Goal: Information Seeking & Learning: Understand process/instructions

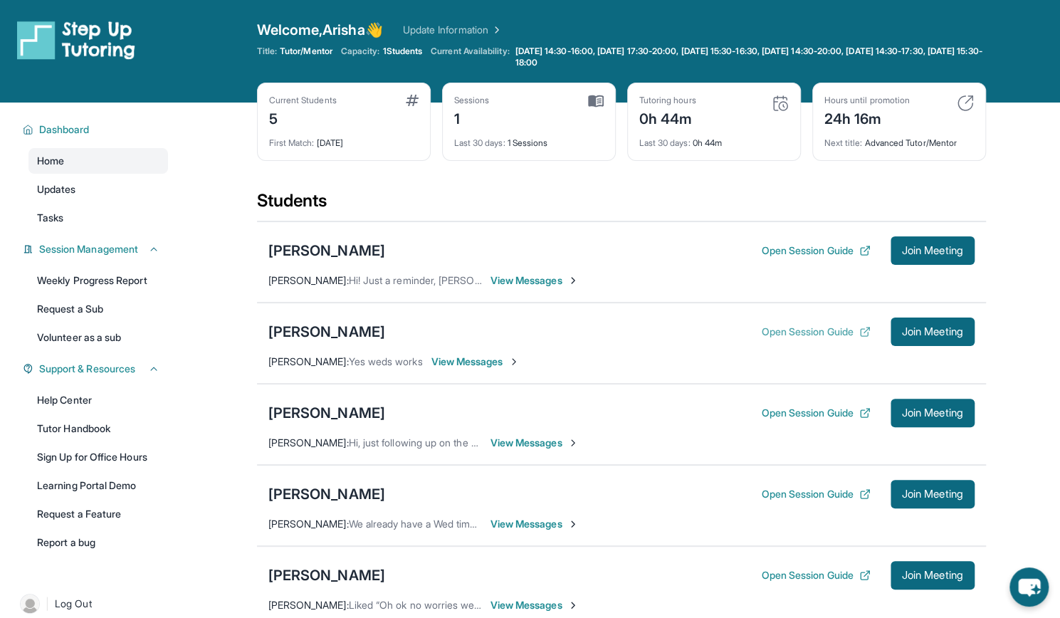
click at [795, 332] on button "Open Session Guide" at bounding box center [815, 331] width 109 height 14
click at [535, 278] on span "View Messages" at bounding box center [534, 280] width 89 height 14
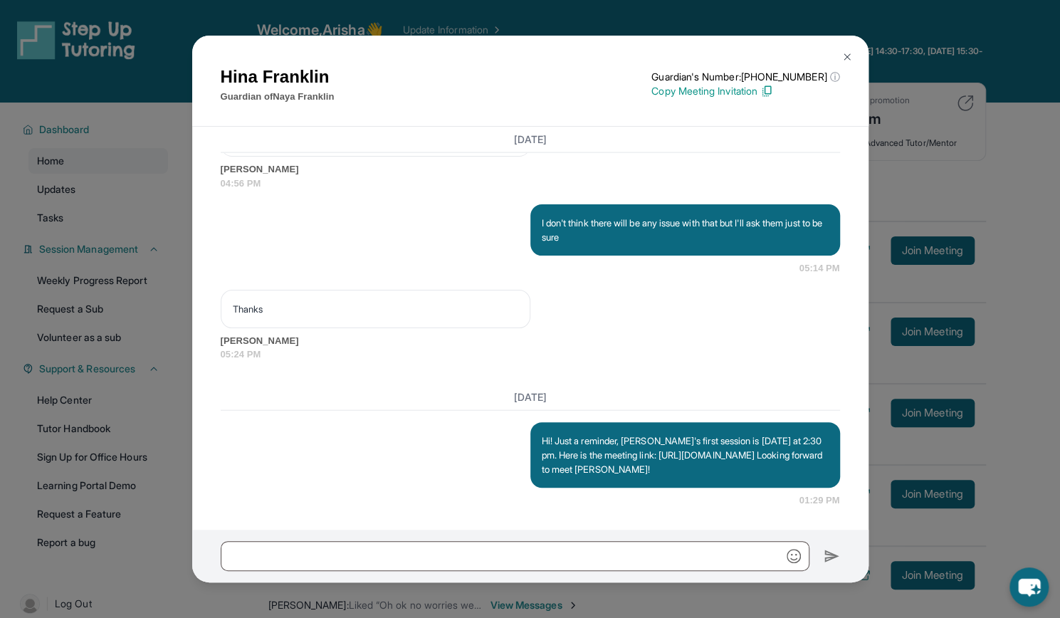
scroll to position [1910, 0]
click at [843, 53] on img at bounding box center [846, 56] width 11 height 11
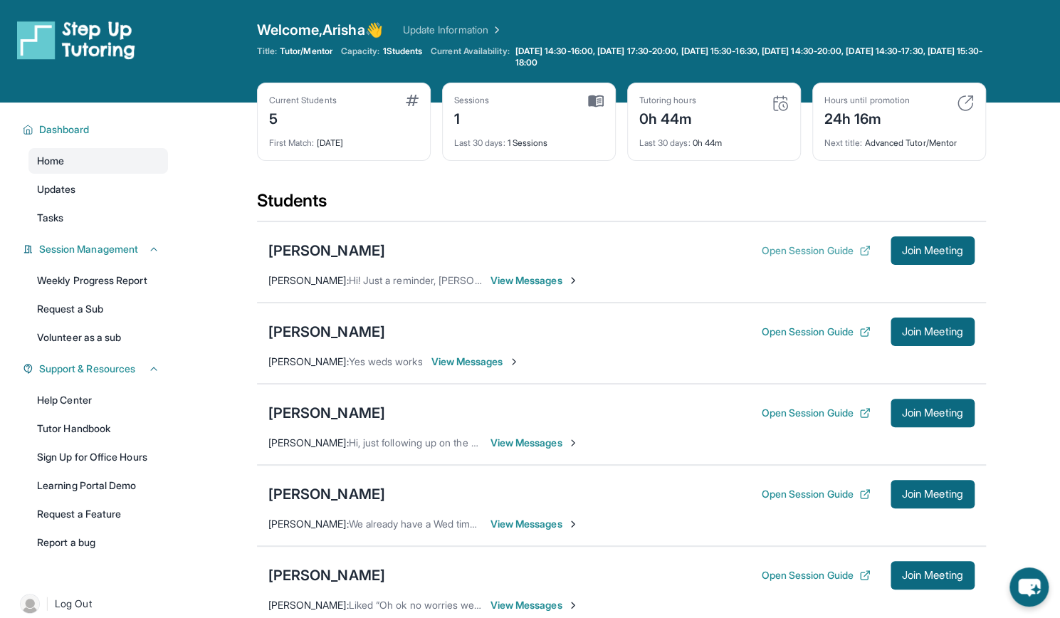
click at [820, 246] on button "Open Session Guide" at bounding box center [815, 250] width 109 height 14
click at [764, 329] on button "Open Session Guide" at bounding box center [815, 331] width 109 height 14
click at [837, 413] on button "Open Session Guide" at bounding box center [815, 413] width 109 height 14
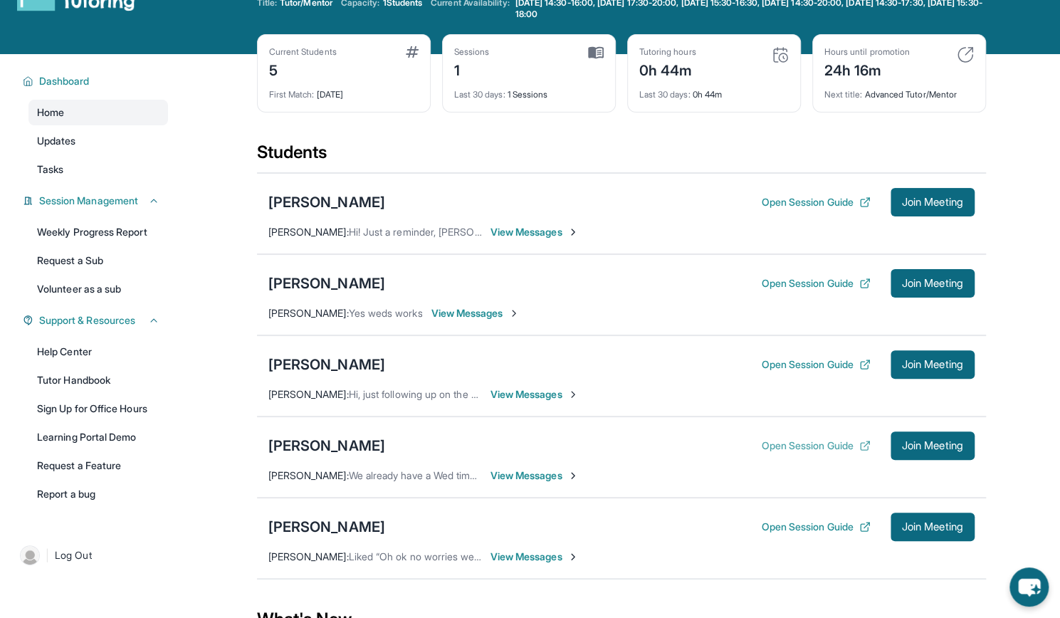
click at [808, 445] on button "Open Session Guide" at bounding box center [815, 445] width 109 height 14
click at [519, 306] on span "View Messages" at bounding box center [475, 313] width 89 height 14
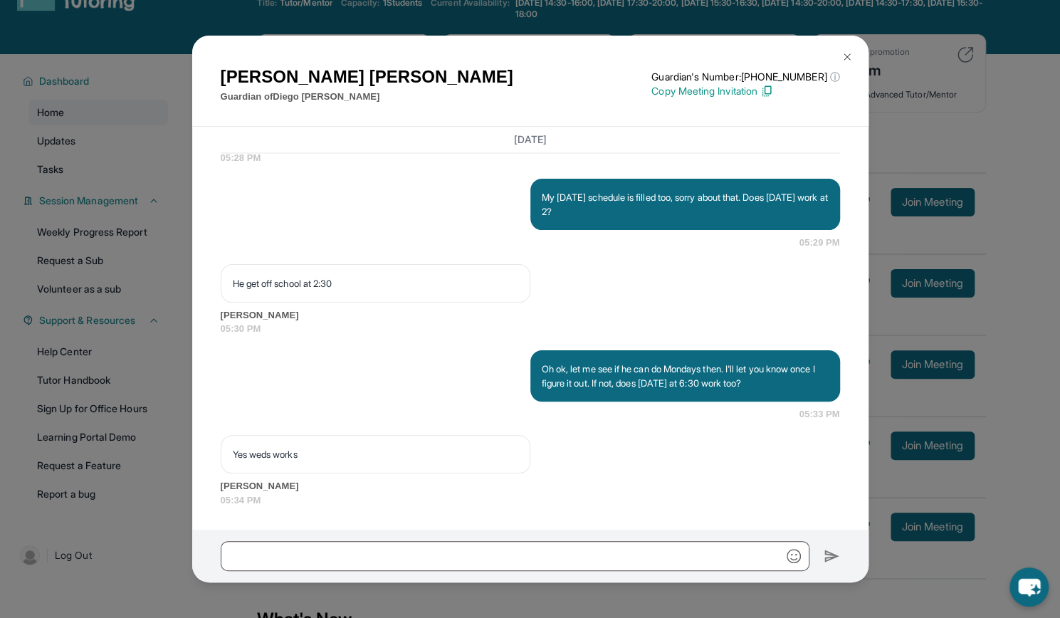
scroll to position [1583, 0]
click at [848, 56] on img at bounding box center [846, 56] width 11 height 11
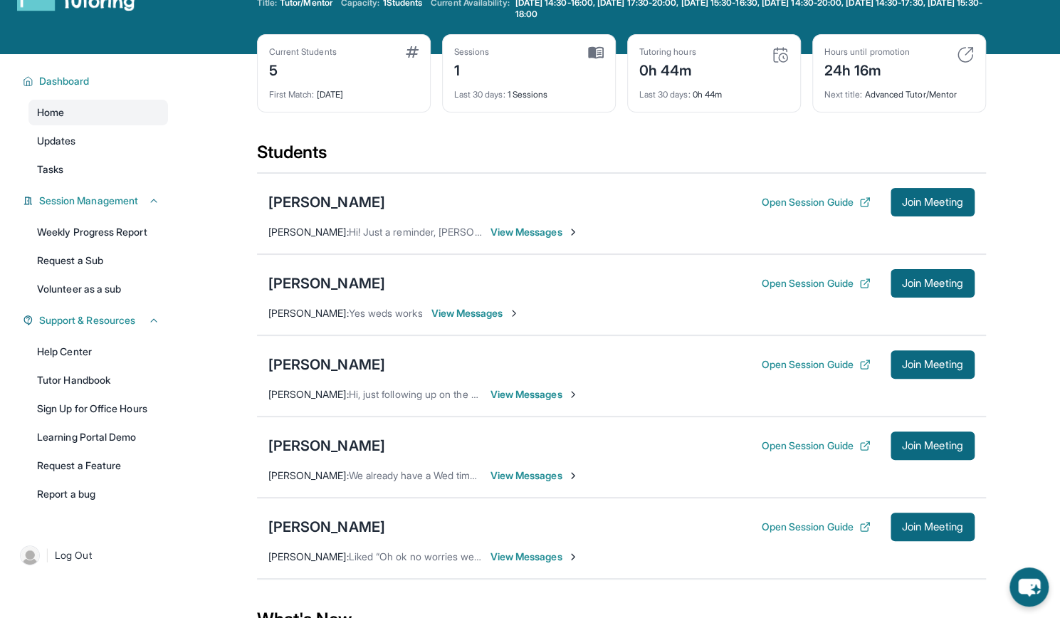
scroll to position [198, 0]
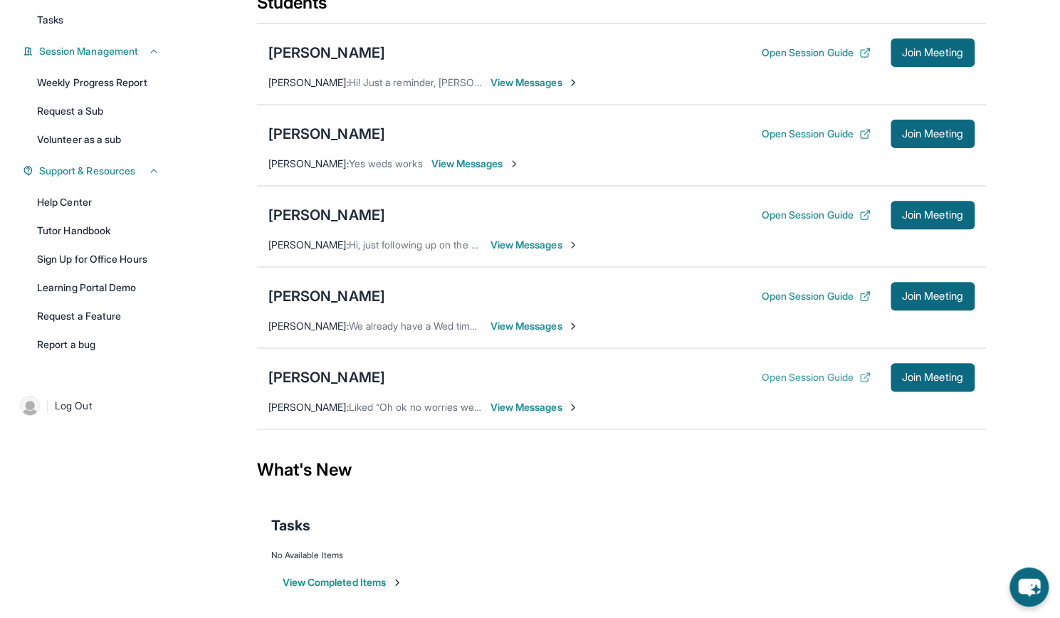
click at [828, 371] on button "Open Session Guide" at bounding box center [815, 377] width 109 height 14
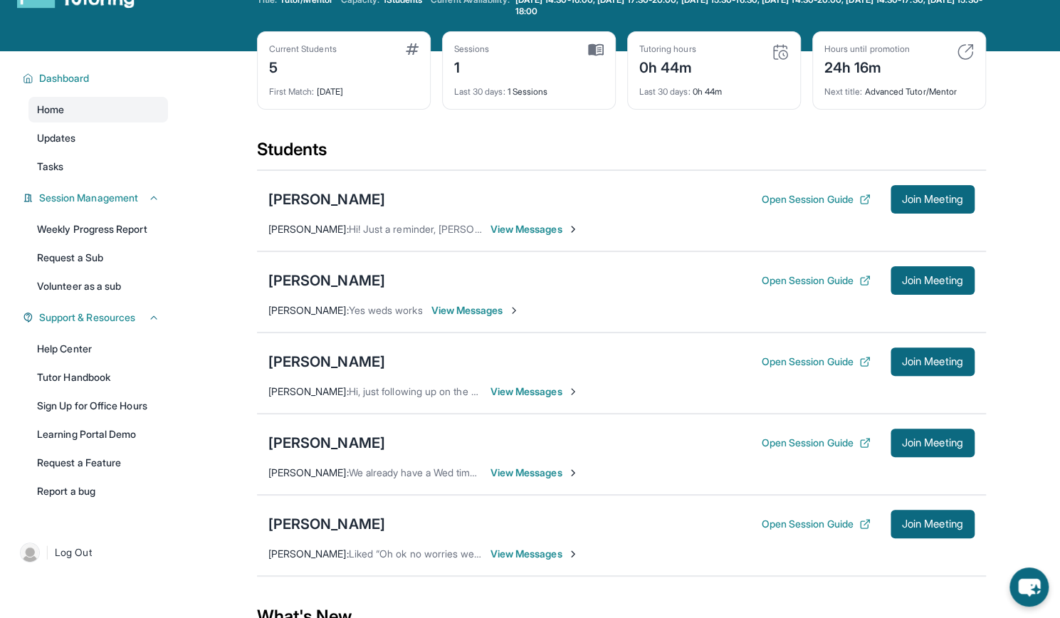
scroll to position [53, 0]
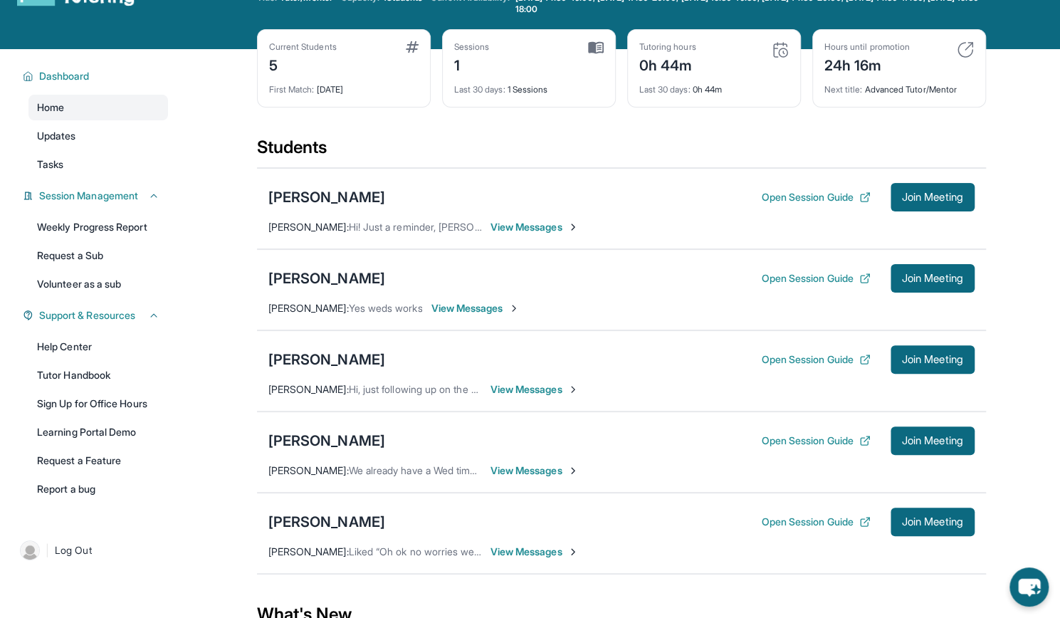
click at [554, 230] on span "View Messages" at bounding box center [534, 227] width 89 height 14
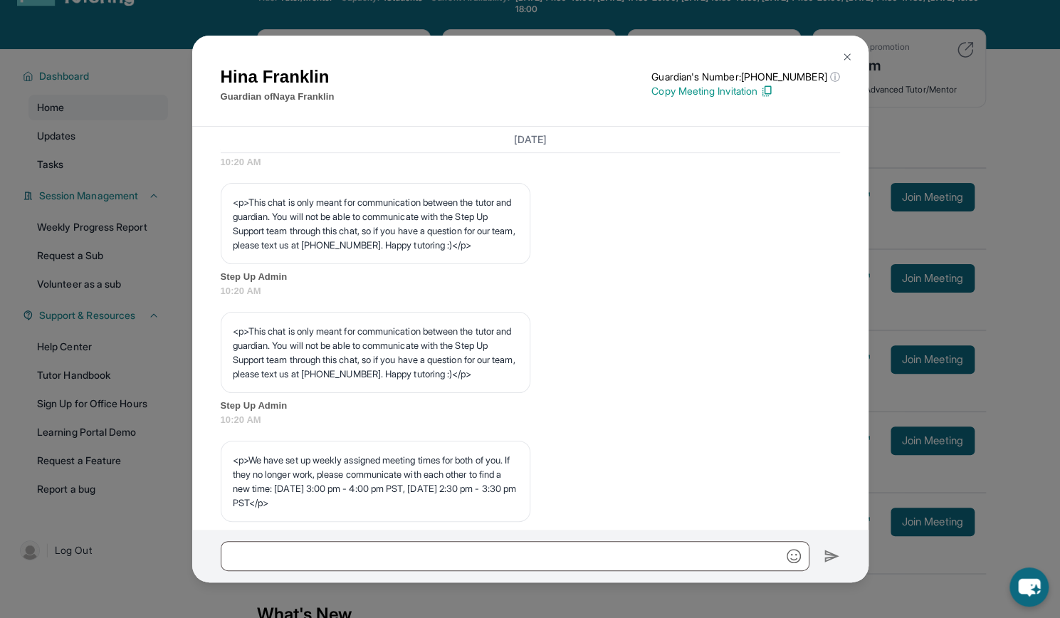
scroll to position [0, 0]
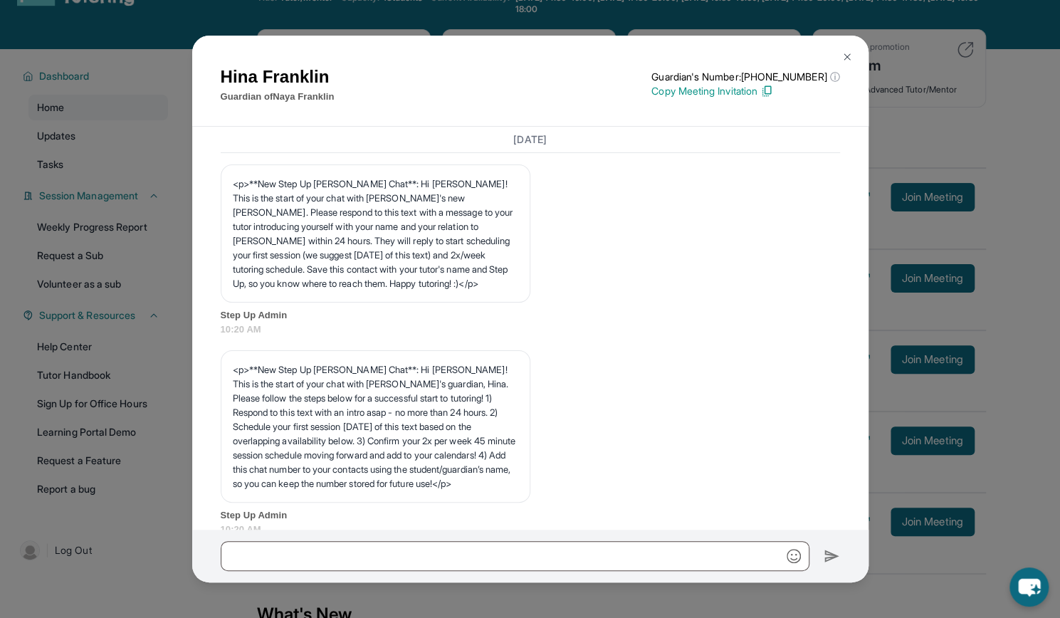
click at [845, 65] on button at bounding box center [847, 57] width 28 height 28
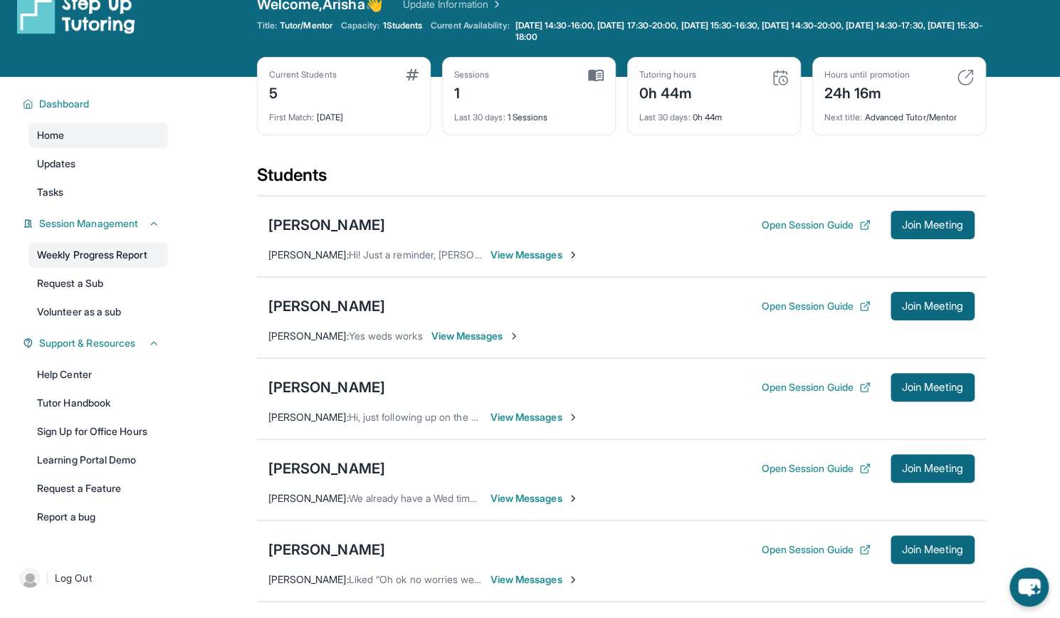
scroll to position [25, 0]
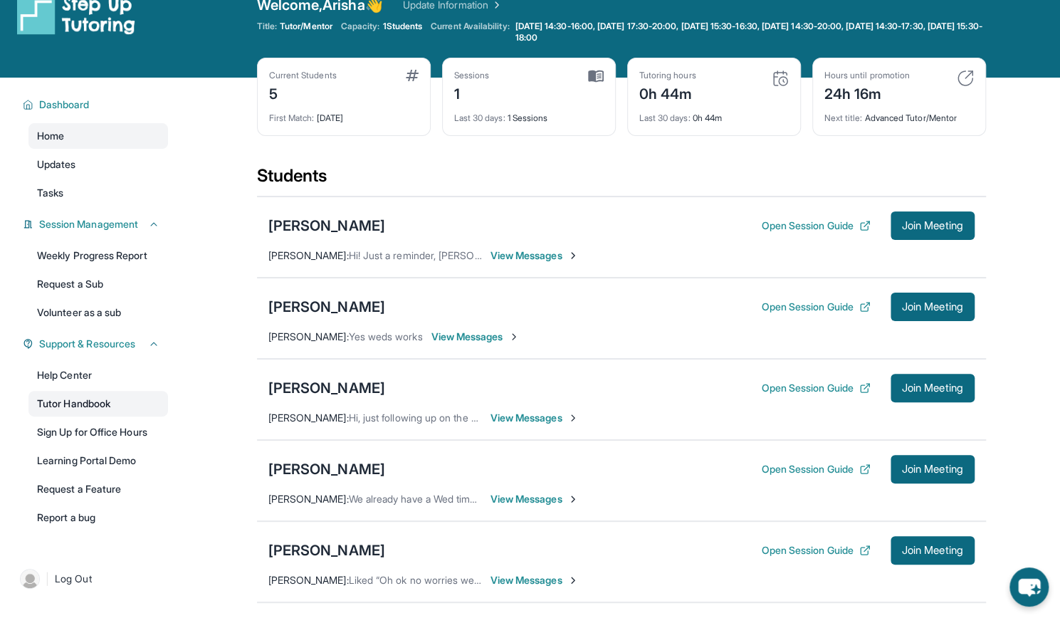
click at [100, 403] on link "Tutor Handbook" at bounding box center [97, 404] width 139 height 26
